Goal: Task Accomplishment & Management: Manage account settings

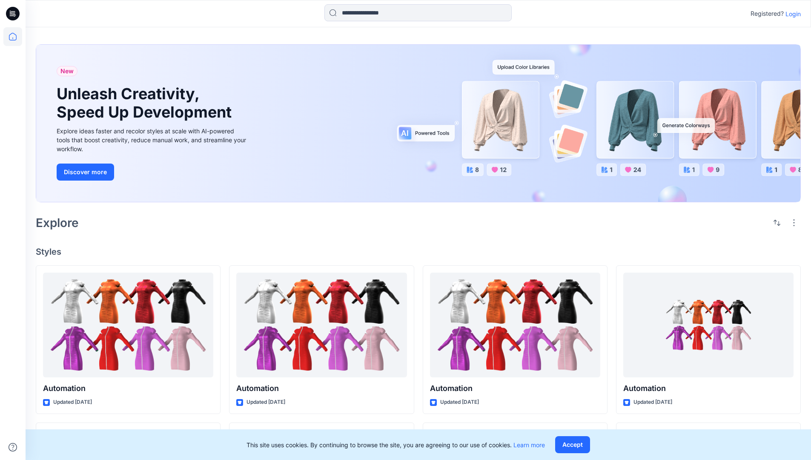
click at [791, 14] on p "Login" at bounding box center [792, 13] width 15 height 9
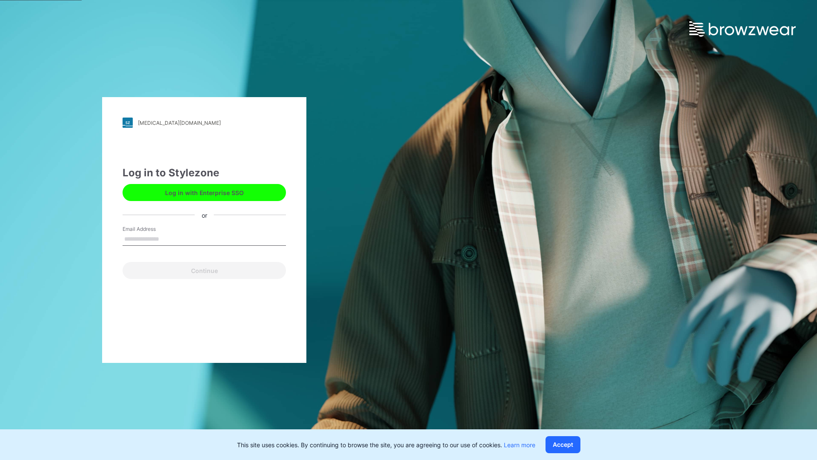
click at [168, 238] on input "Email Address" at bounding box center [204, 239] width 163 height 13
type input "**********"
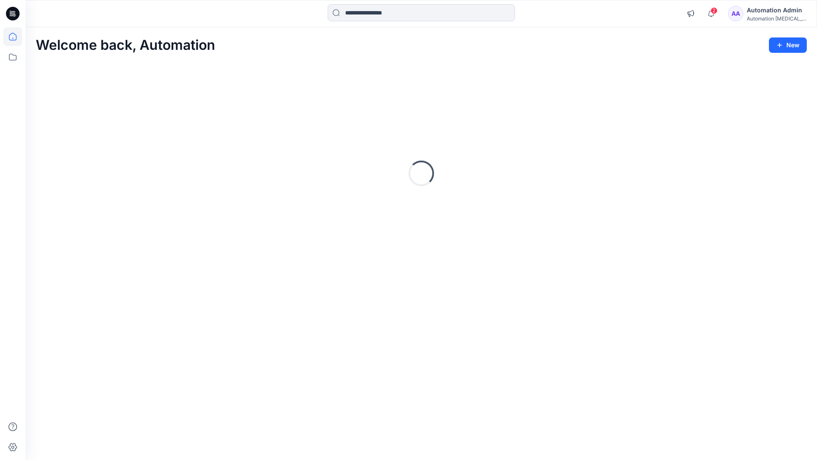
click at [16, 37] on icon at bounding box center [13, 37] width 8 height 8
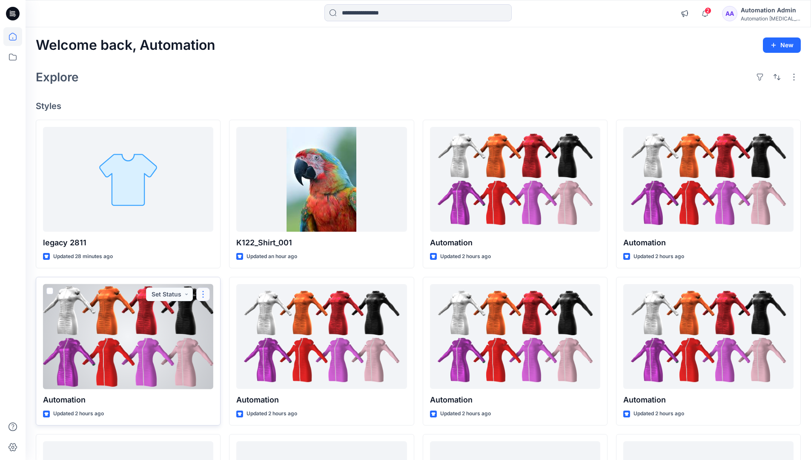
click at [203, 293] on button "button" at bounding box center [203, 294] width 14 height 14
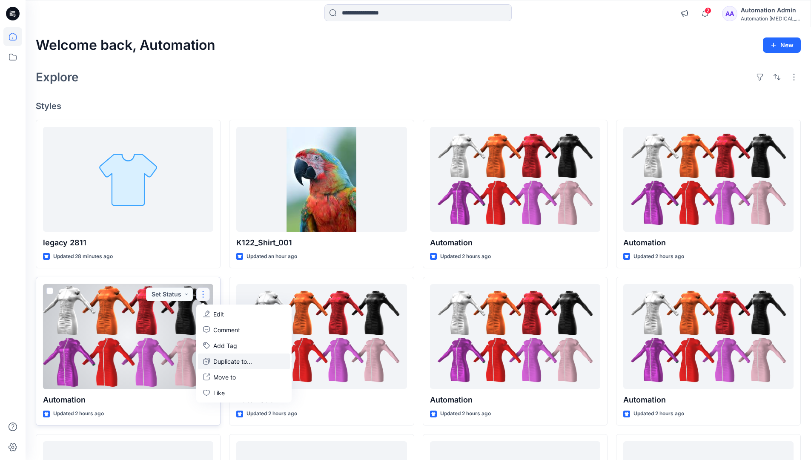
click at [216, 359] on p "Duplicate to..." at bounding box center [232, 361] width 39 height 9
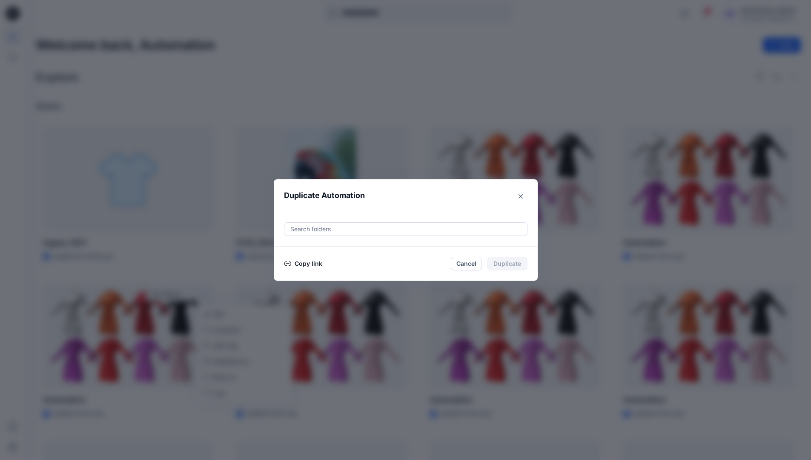
click at [320, 230] on div at bounding box center [405, 229] width 232 height 10
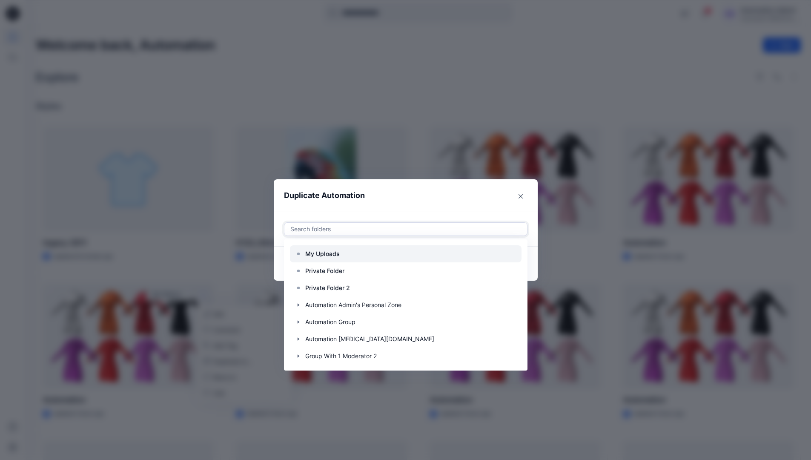
click at [327, 250] on p "My Uploads" at bounding box center [322, 254] width 34 height 10
click at [400, 200] on header "Duplicate Automation" at bounding box center [397, 195] width 247 height 32
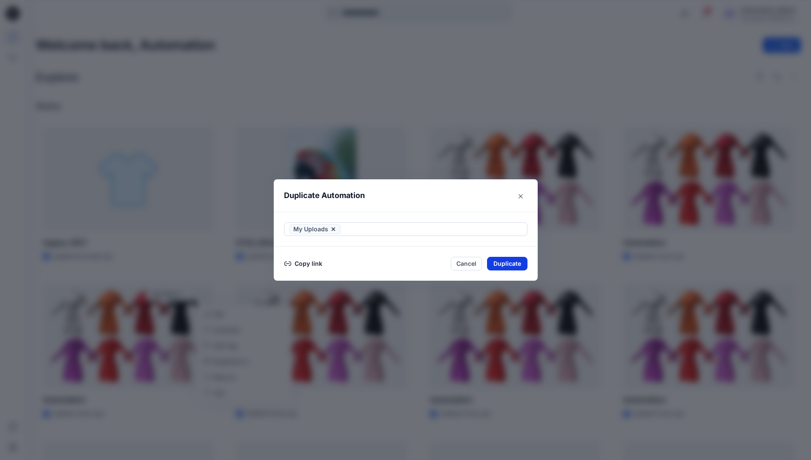
click at [515, 261] on button "Duplicate" at bounding box center [507, 264] width 40 height 14
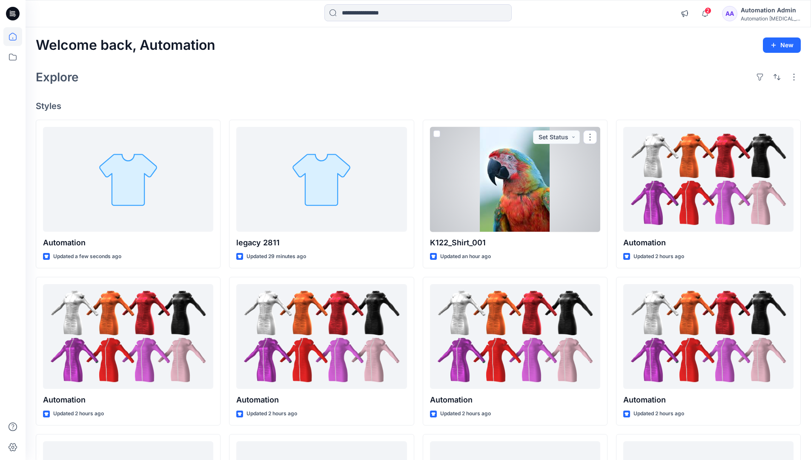
click at [9, 35] on icon at bounding box center [12, 36] width 19 height 19
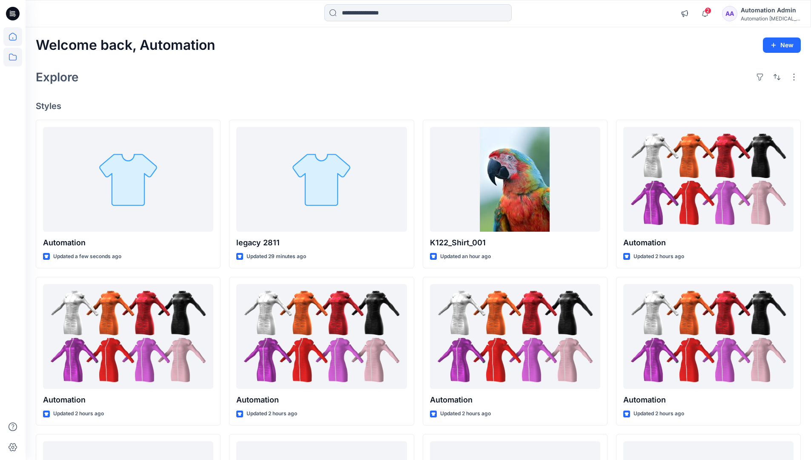
click at [14, 55] on icon at bounding box center [12, 57] width 19 height 19
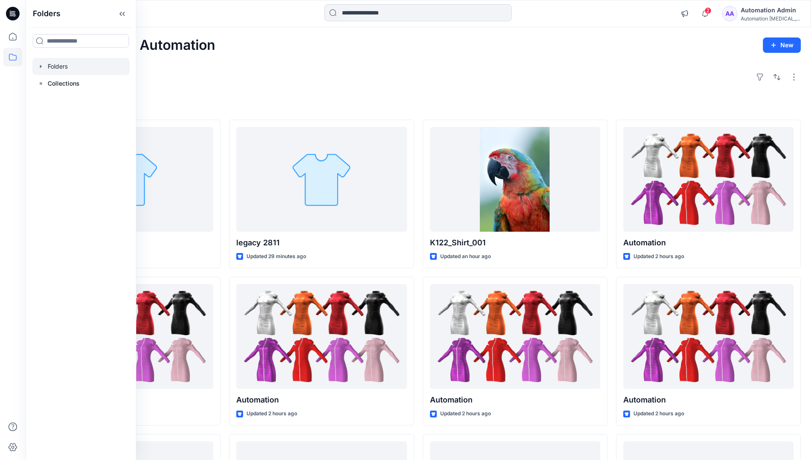
click at [62, 66] on div at bounding box center [80, 66] width 97 height 17
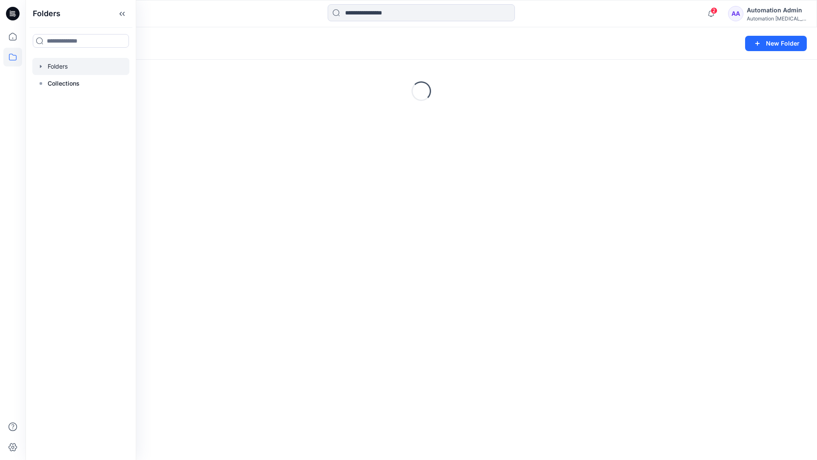
click at [765, 14] on div "Automation Admin" at bounding box center [777, 10] width 60 height 10
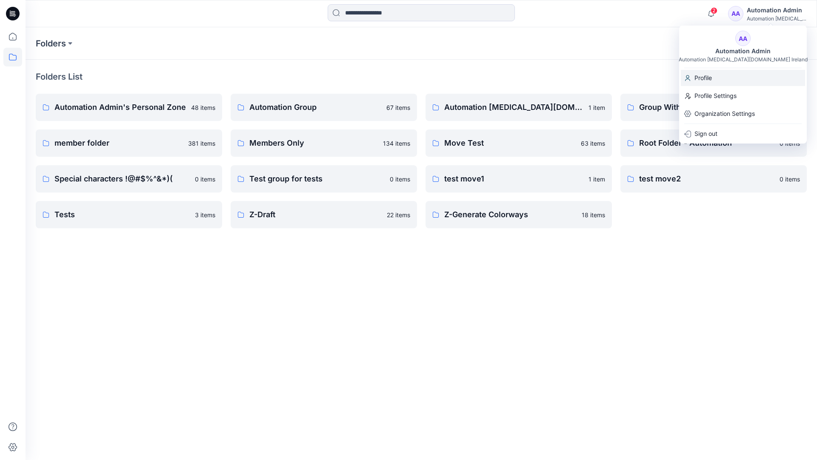
click at [709, 77] on p "Profile" at bounding box center [703, 78] width 17 height 16
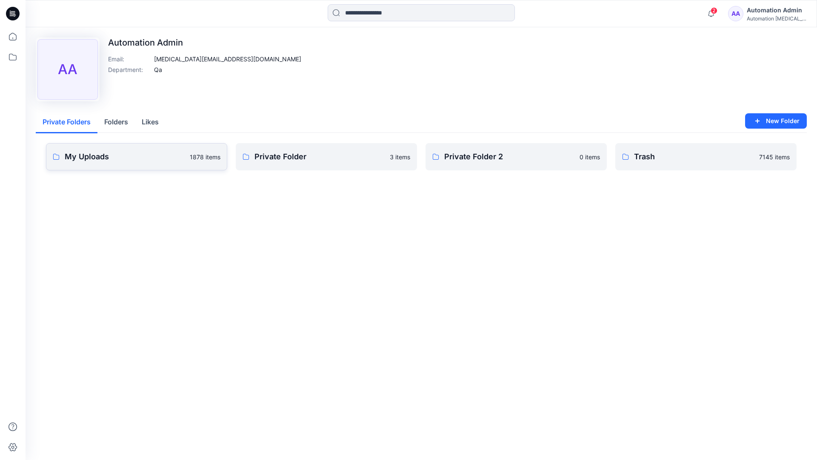
click at [149, 163] on link "My Uploads 1878 items" at bounding box center [136, 156] width 181 height 27
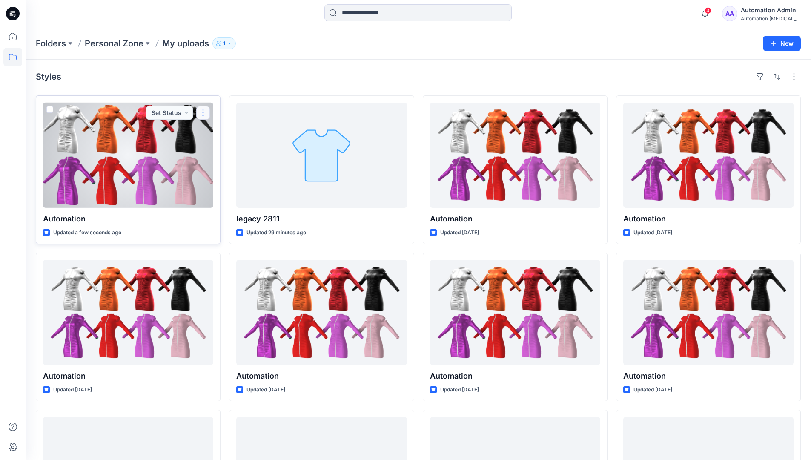
click at [202, 114] on button "button" at bounding box center [203, 113] width 14 height 14
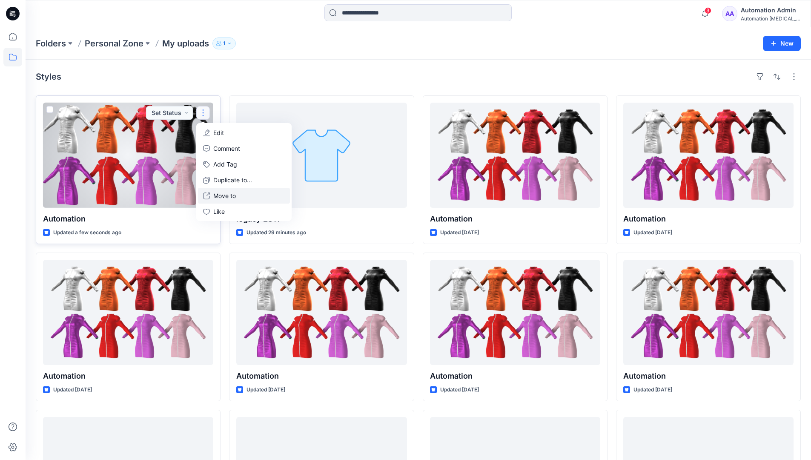
click at [212, 196] on button "Move to" at bounding box center [244, 196] width 92 height 16
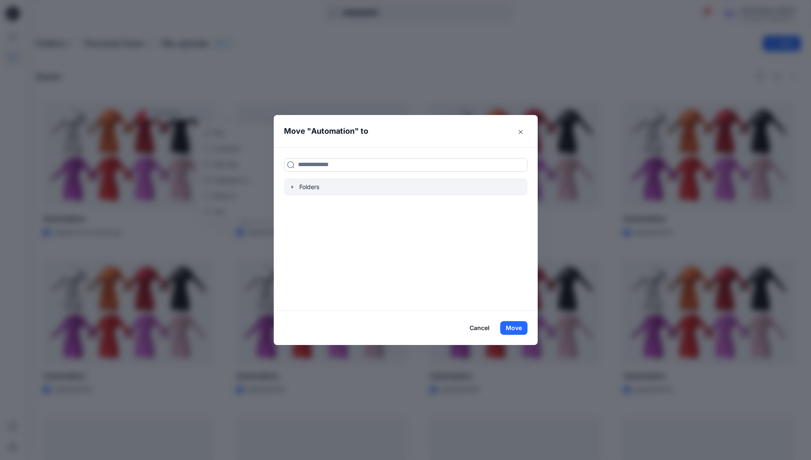
click at [295, 185] on icon "button" at bounding box center [292, 186] width 7 height 7
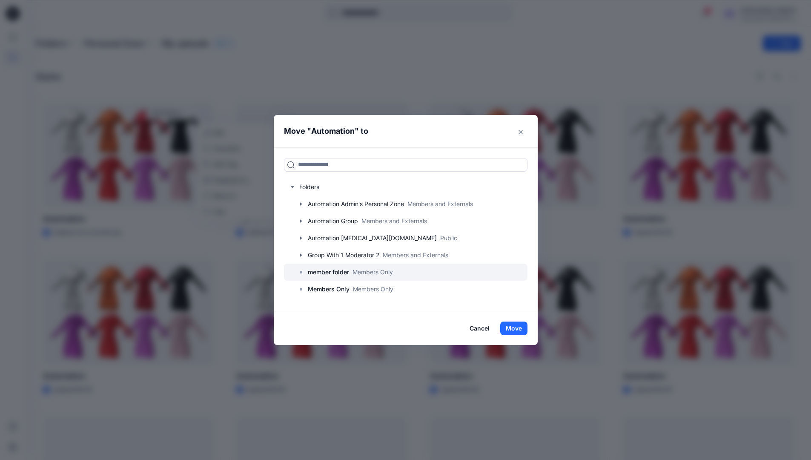
click at [326, 272] on p "member folder" at bounding box center [328, 272] width 41 height 10
click at [520, 327] on button "Move" at bounding box center [513, 328] width 27 height 14
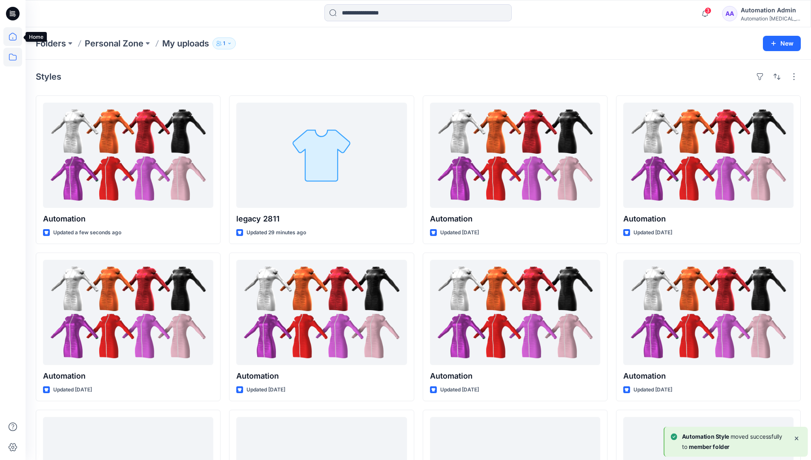
click at [13, 39] on icon at bounding box center [12, 36] width 19 height 19
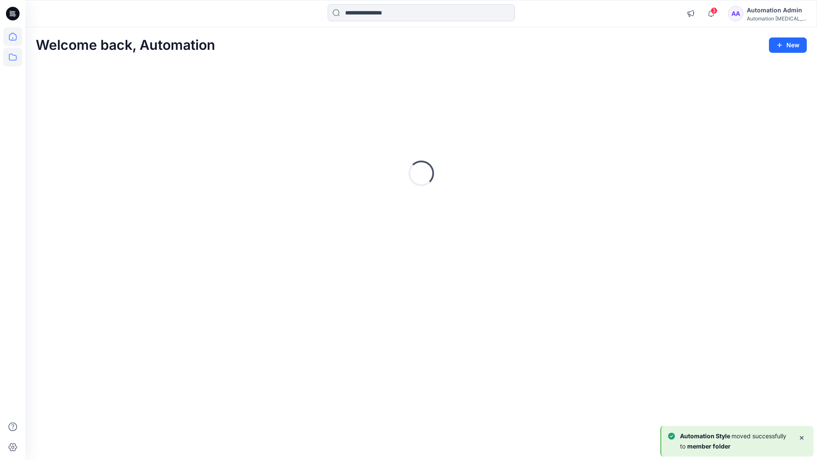
click at [14, 55] on icon at bounding box center [13, 57] width 8 height 7
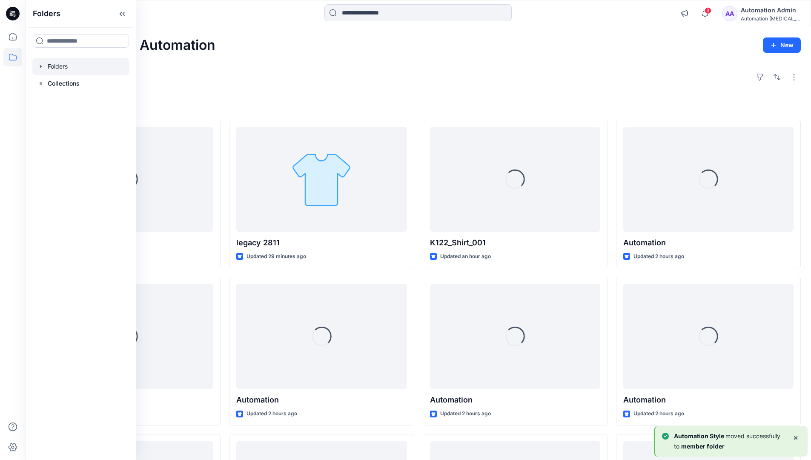
click at [62, 65] on div at bounding box center [80, 66] width 97 height 17
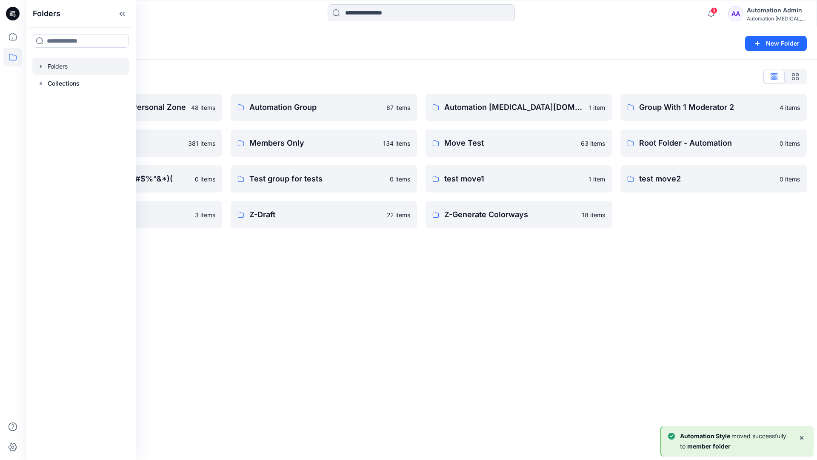
click at [341, 270] on div "Folders New Folder Folders List Automation Admin's Personal Zone 48 items membe…" at bounding box center [422, 243] width 792 height 432
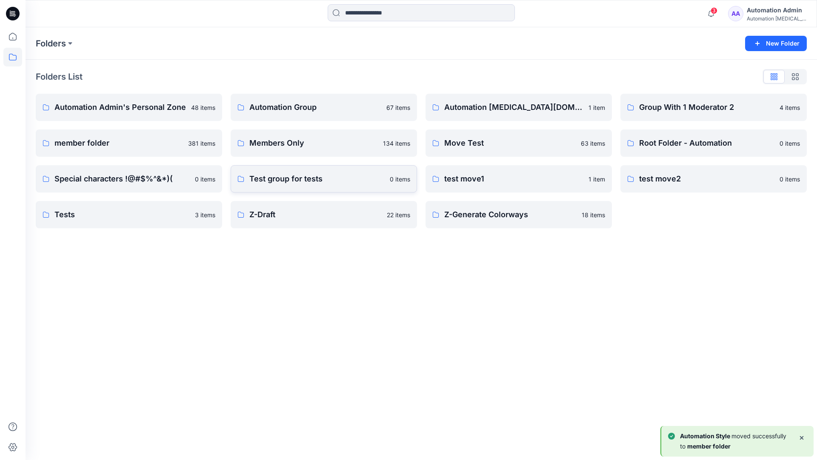
click at [315, 182] on p "Test group for tests" at bounding box center [316, 179] width 135 height 12
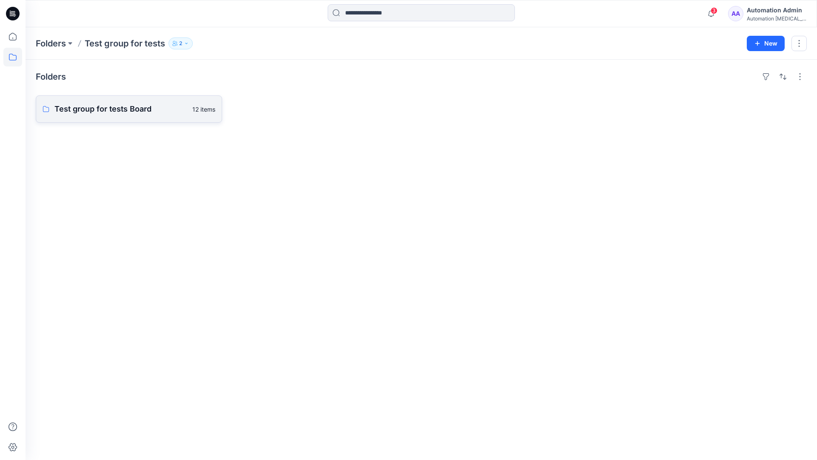
click at [146, 116] on link "Test group for tests Board 12 items" at bounding box center [129, 108] width 186 height 27
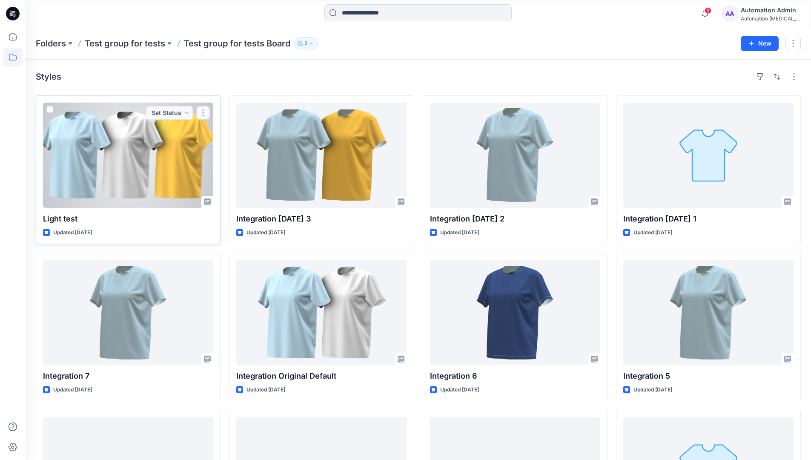
click at [206, 113] on button "button" at bounding box center [203, 113] width 14 height 14
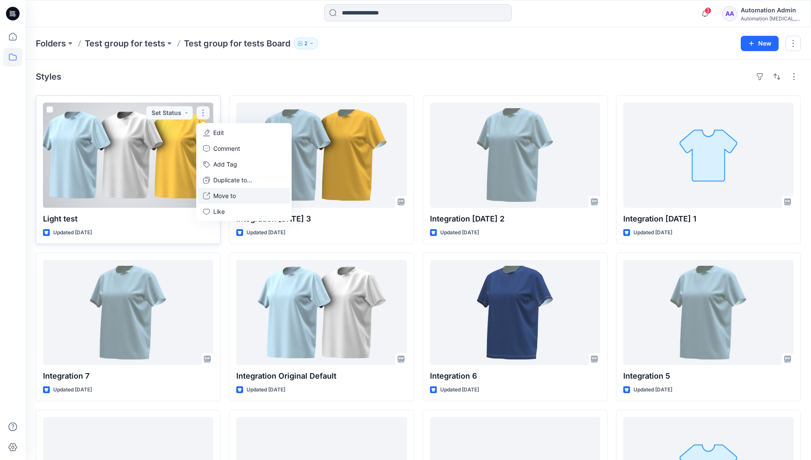
click at [223, 192] on p "Move to" at bounding box center [224, 195] width 23 height 9
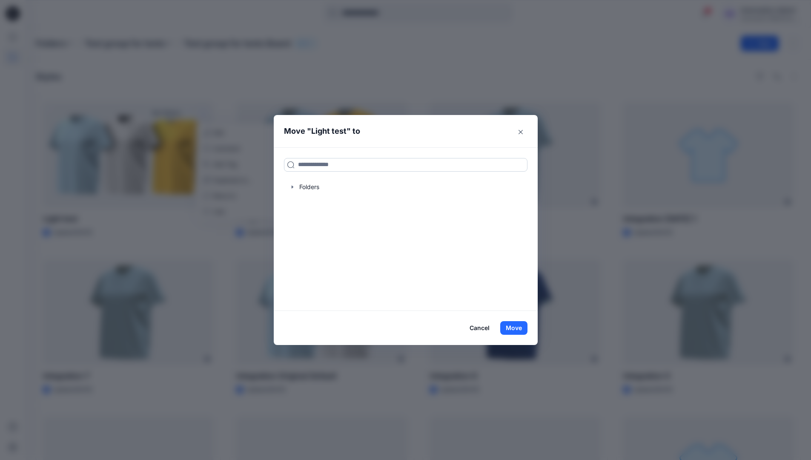
click at [314, 168] on input at bounding box center [405, 165] width 243 height 14
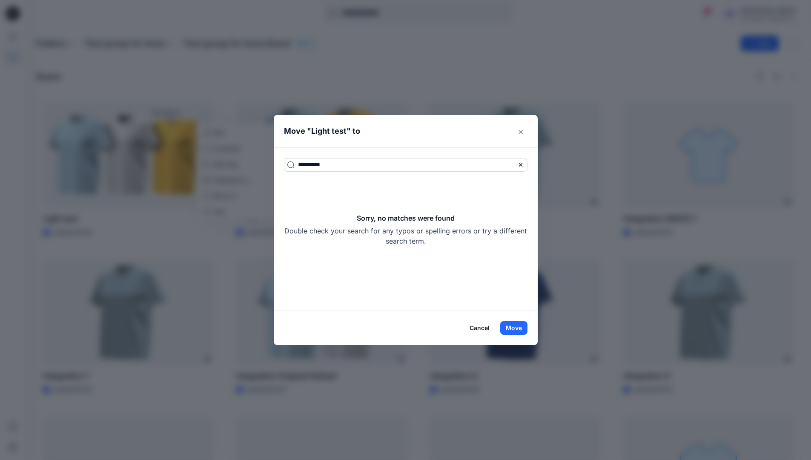
type input "**********"
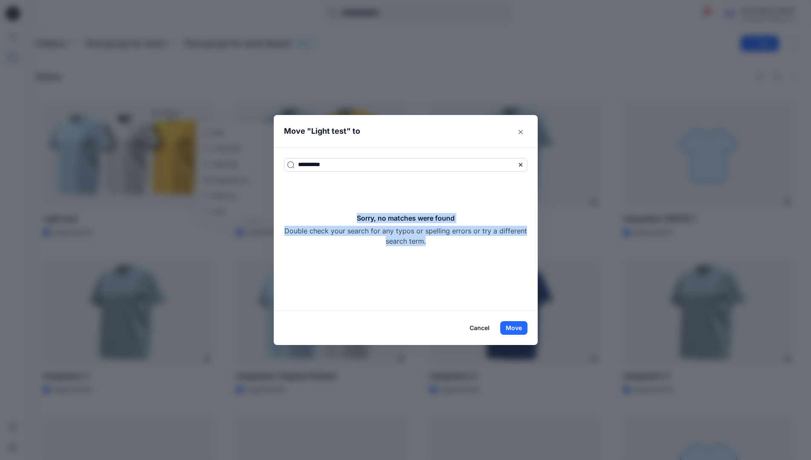
drag, startPoint x: 314, startPoint y: 168, endPoint x: 461, endPoint y: 238, distance: 162.8
click at [461, 238] on div "Sorry, no matches were found Double check your search for any typos or spelling…" at bounding box center [405, 229] width 243 height 33
click at [522, 323] on button "Move" at bounding box center [513, 328] width 27 height 14
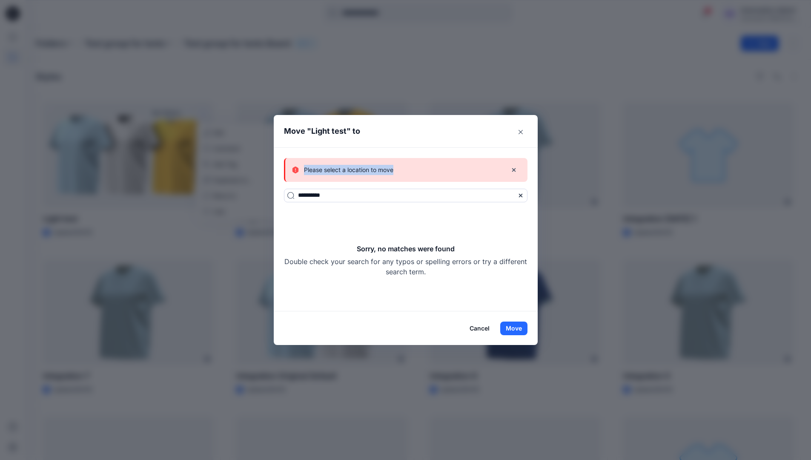
drag, startPoint x: 522, startPoint y: 323, endPoint x: 401, endPoint y: 170, distance: 195.2
click at [401, 170] on div "Please select a location to move" at bounding box center [396, 170] width 208 height 10
click at [479, 327] on button "Cancel" at bounding box center [479, 328] width 31 height 14
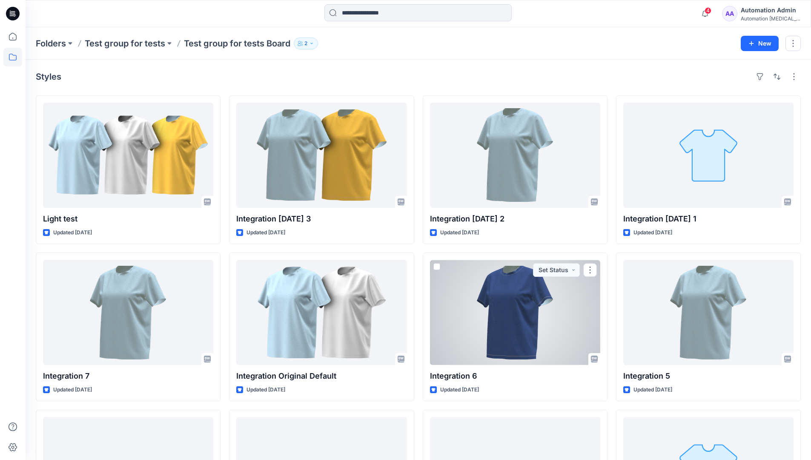
click at [765, 11] on div "Automation Admin" at bounding box center [771, 10] width 60 height 10
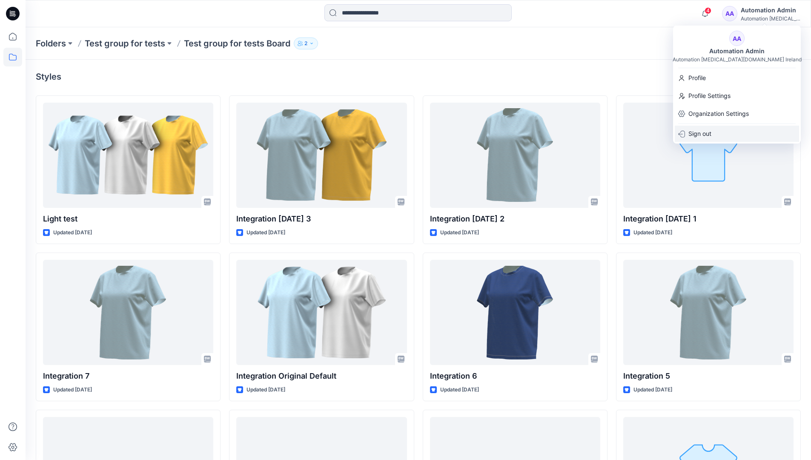
click at [695, 136] on p "Sign out" at bounding box center [699, 134] width 23 height 16
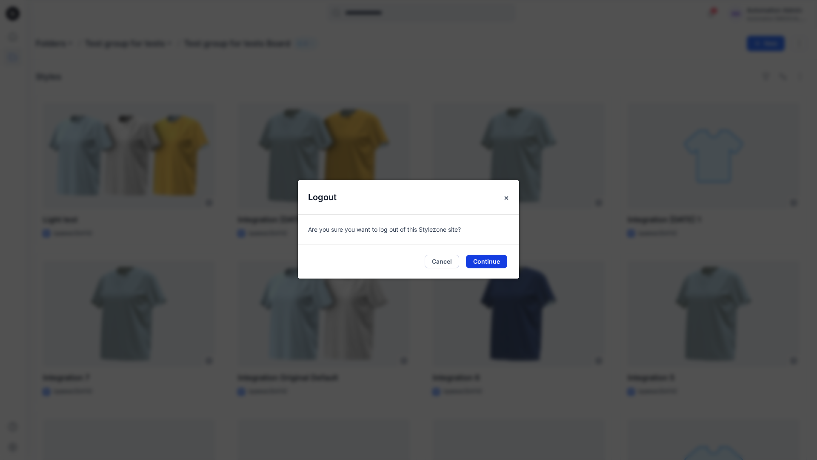
click at [496, 263] on button "Continue" at bounding box center [486, 262] width 41 height 14
